Goal: Task Accomplishment & Management: Use online tool/utility

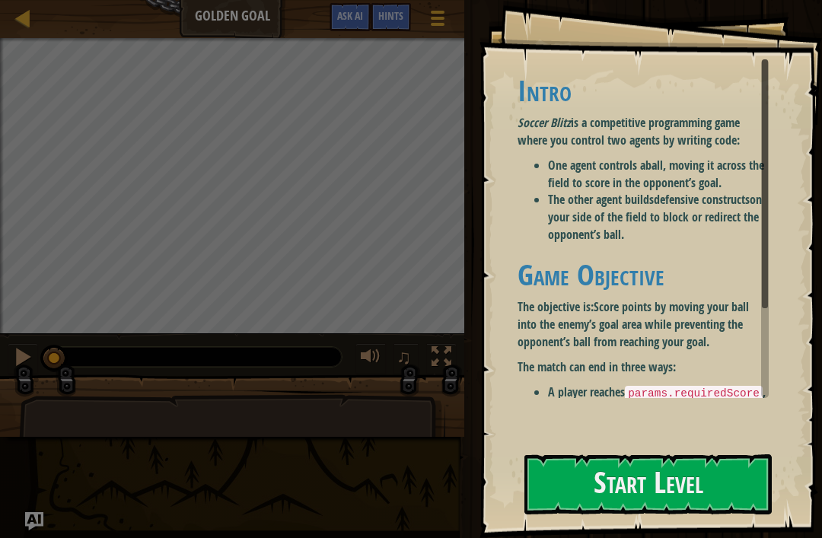
click at [577, 480] on button "Start Level" at bounding box center [647, 484] width 247 height 60
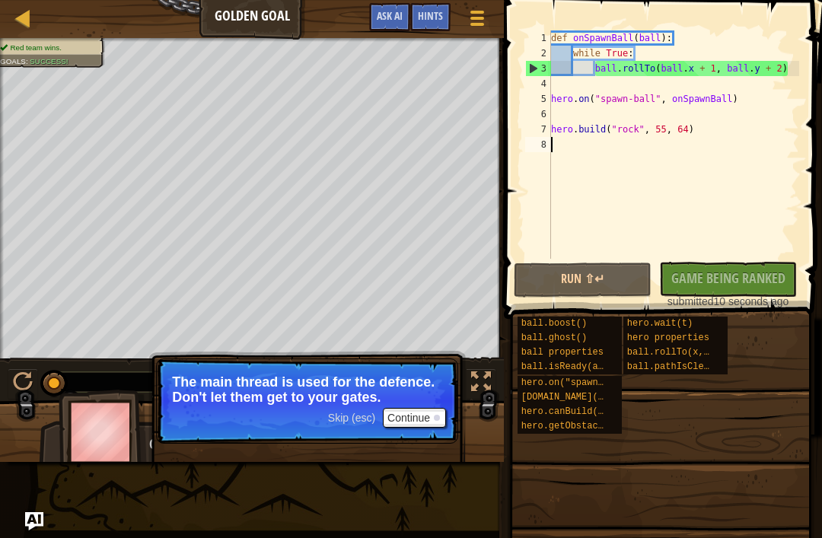
click at [419, 416] on button "Continue" at bounding box center [414, 418] width 63 height 20
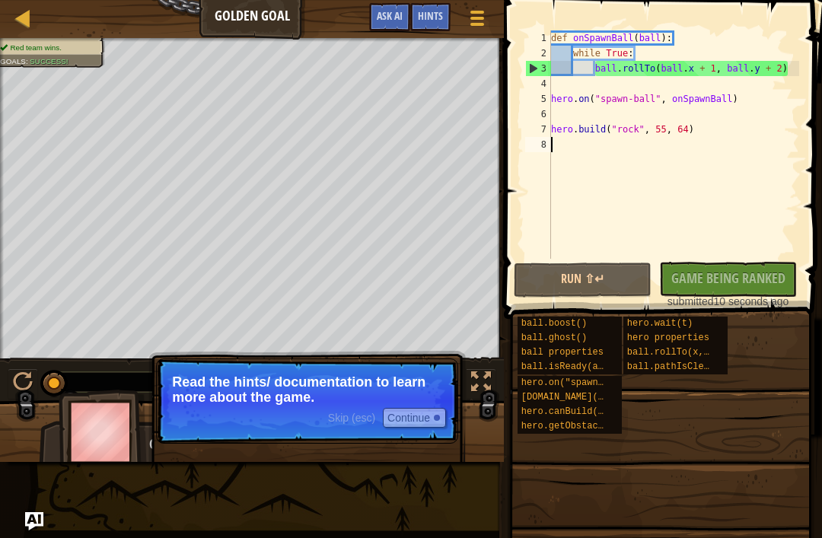
click at [584, 409] on span "hero.canBuild(x, y)" at bounding box center [573, 411] width 104 height 11
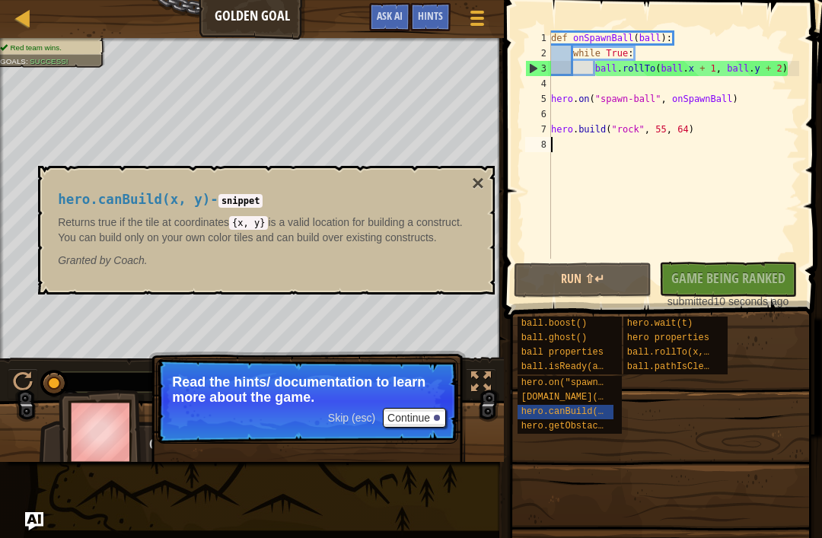
click at [474, 188] on button "×" at bounding box center [478, 183] width 12 height 21
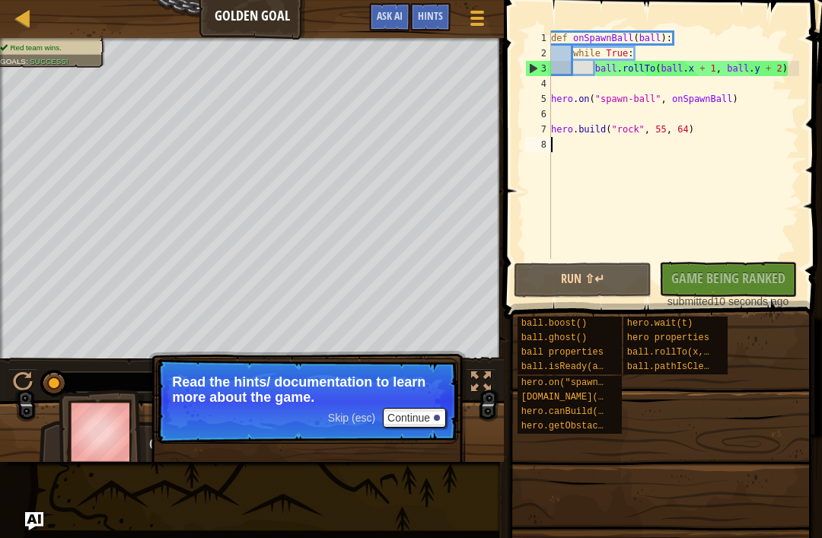
click at [442, 436] on p "Skip (esc) Continue Read the hints/ documentation to learn more about the game." at bounding box center [307, 400] width 302 height 85
click at [421, 423] on button "Continue" at bounding box center [414, 418] width 63 height 20
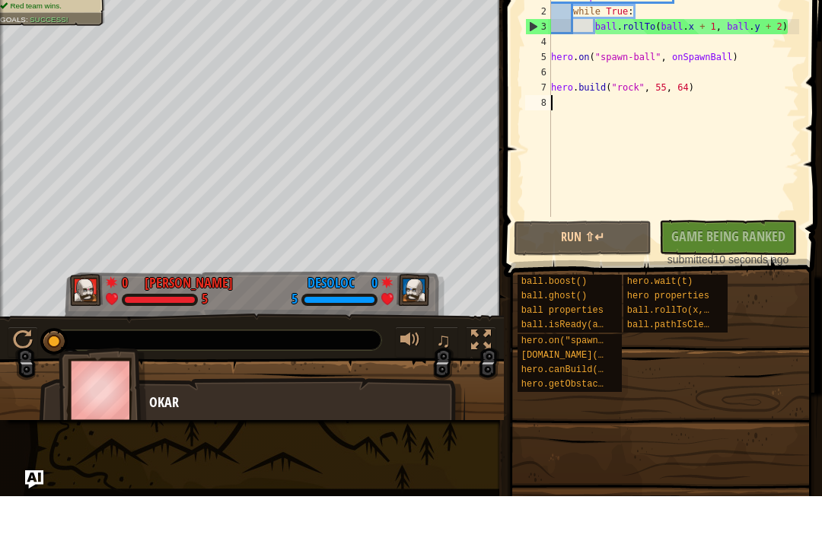
click at [509, 301] on span at bounding box center [660, 526] width 307 height 451
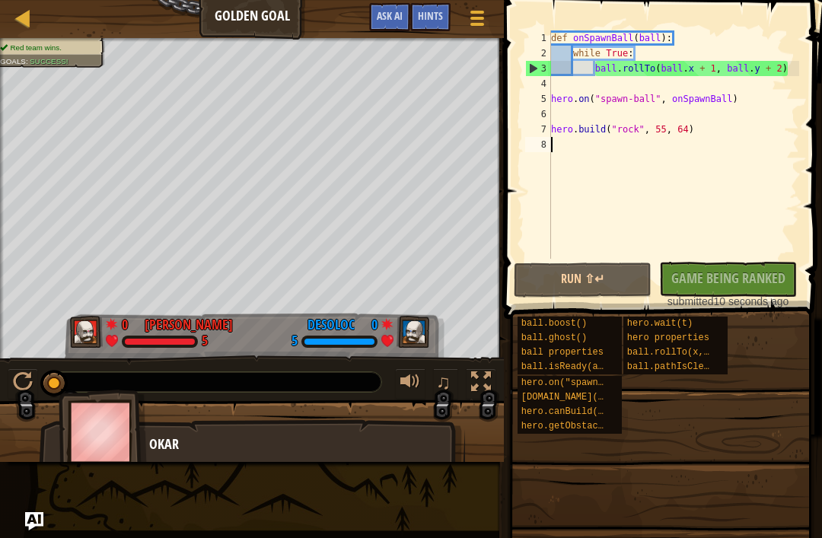
click at [16, 8] on div at bounding box center [23, 17] width 19 height 19
